Goal: Transaction & Acquisition: Book appointment/travel/reservation

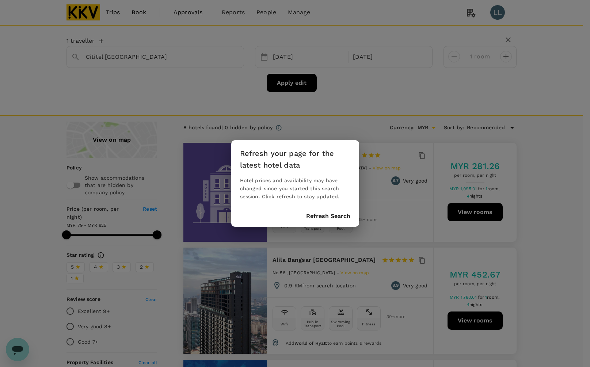
click at [322, 214] on button "Refresh Search" at bounding box center [328, 216] width 44 height 7
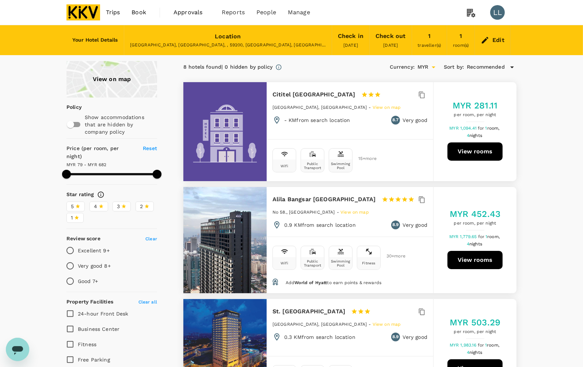
type input "681.81"
